Goal: Information Seeking & Learning: Check status

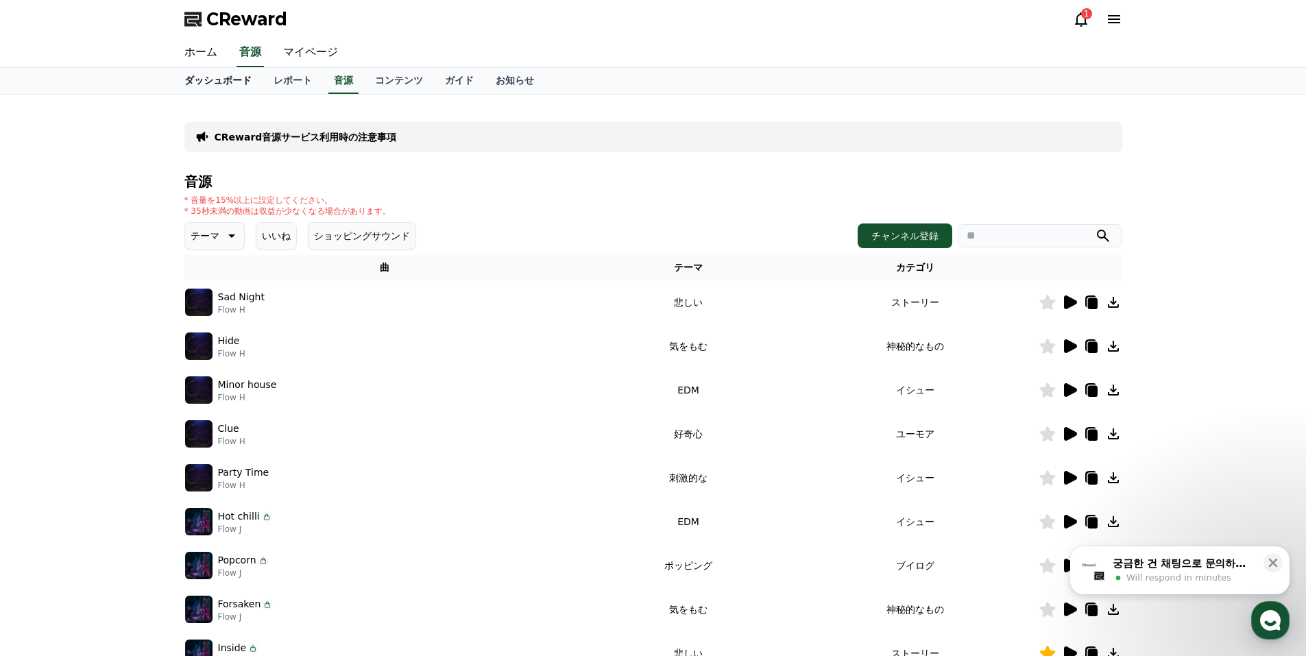
click at [210, 79] on link "ダッシュボード" at bounding box center [217, 81] width 89 height 26
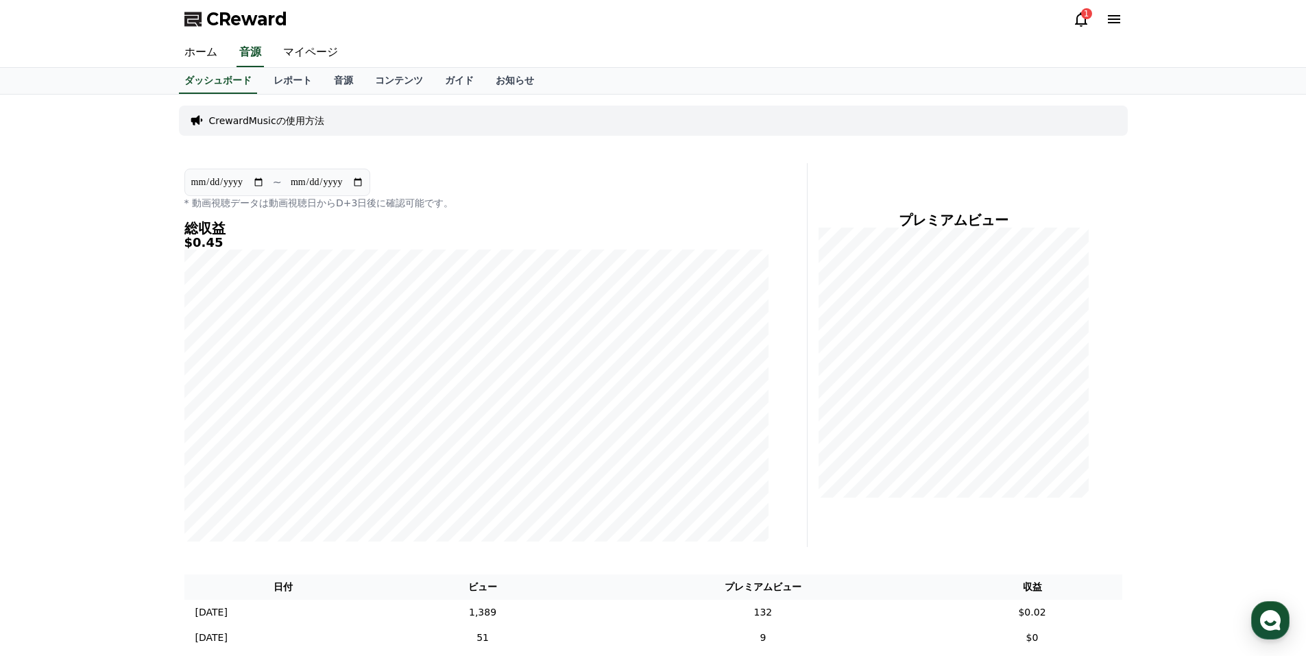
click at [1083, 15] on div "1" at bounding box center [1086, 13] width 11 height 11
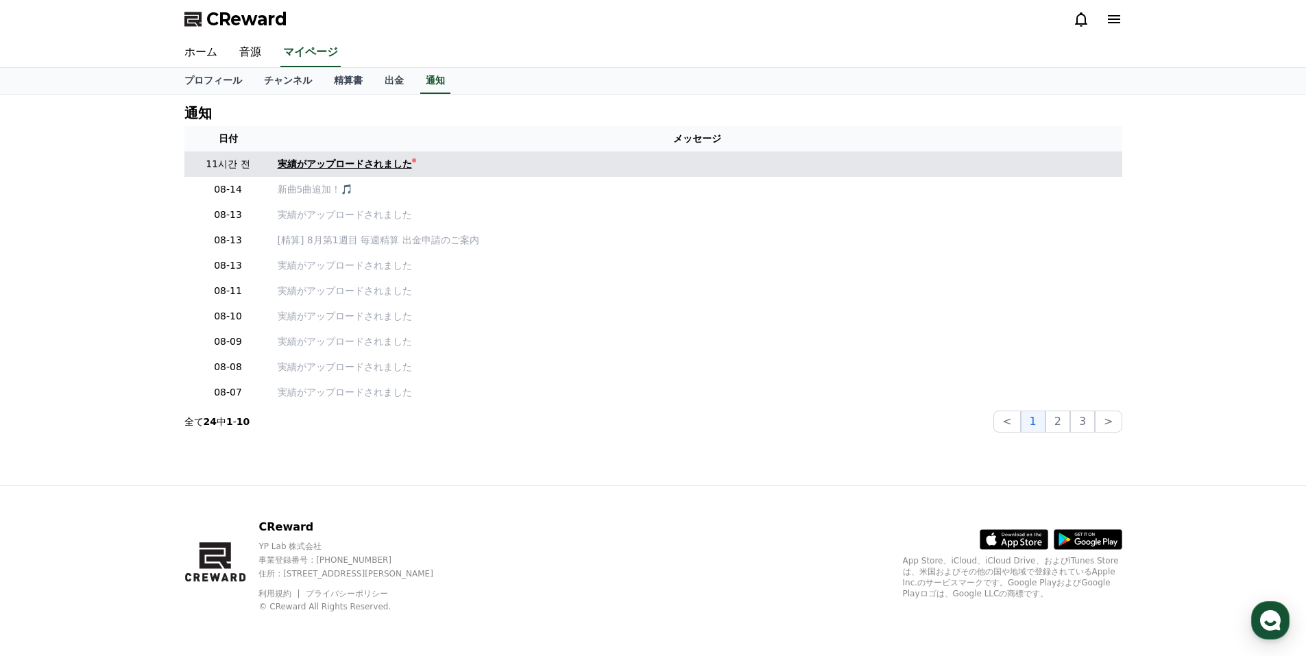
click at [318, 164] on div "実績がアップロードされました" at bounding box center [345, 164] width 134 height 14
